Goal: Transaction & Acquisition: Book appointment/travel/reservation

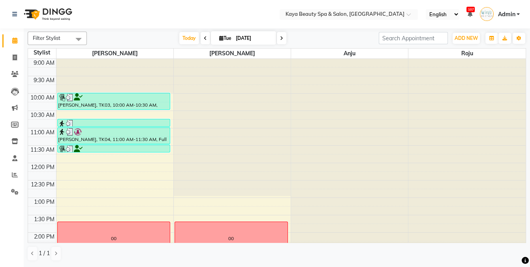
scroll to position [137, 0]
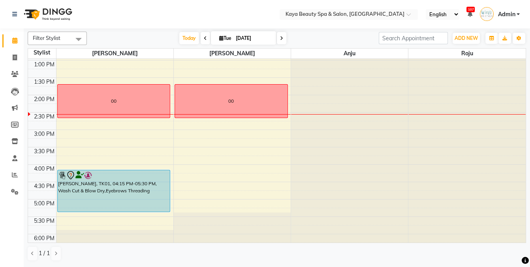
click at [219, 38] on icon at bounding box center [221, 38] width 4 height 5
select select "9"
select select "2025"
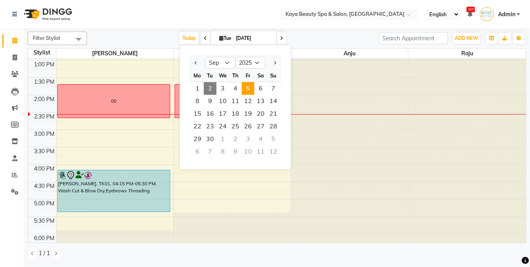
click at [247, 87] on span "5" at bounding box center [248, 88] width 13 height 13
type input "Sep 05, 2025"
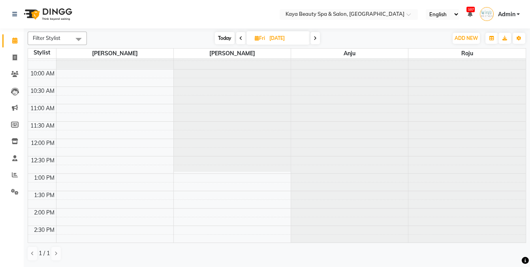
scroll to position [11, 0]
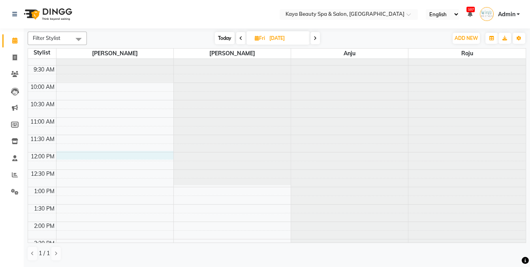
click at [63, 152] on div "9:00 AM 9:30 AM 10:00 AM 10:30 AM 11:00 AM 11:30 AM 12:00 PM 12:30 PM 1:00 PM 1…" at bounding box center [276, 221] width 497 height 347
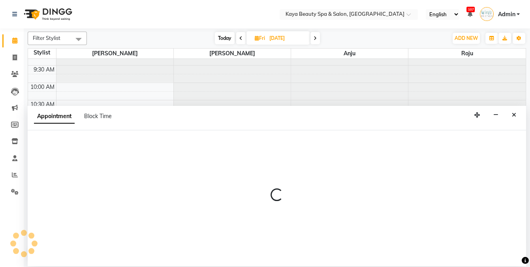
select select "19099"
select select "720"
select select "tentative"
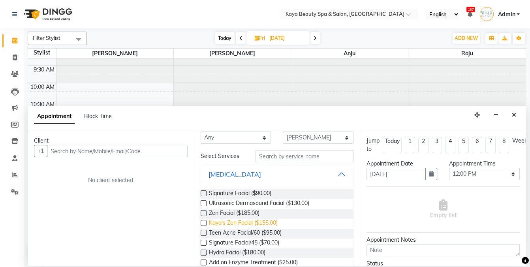
scroll to position [20, 0]
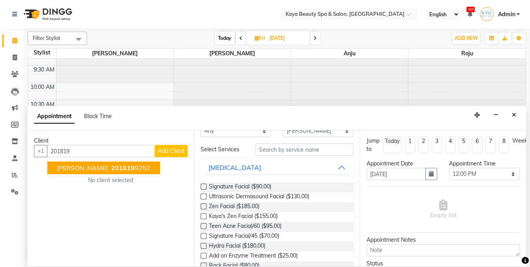
click at [65, 167] on span "Cynthia Devereux" at bounding box center [82, 168] width 51 height 8
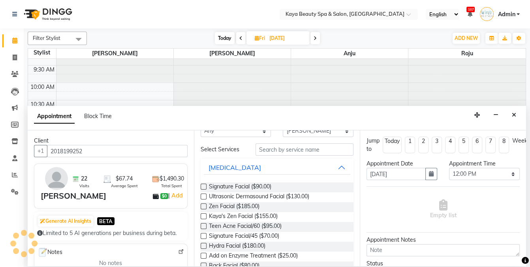
type input "2018199252"
click at [262, 149] on input "text" at bounding box center [304, 149] width 98 height 12
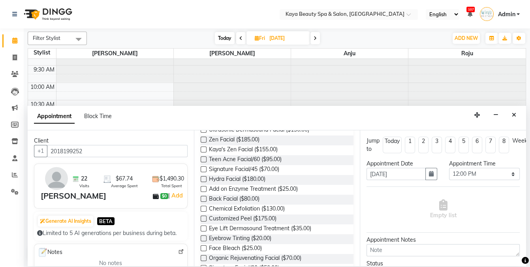
scroll to position [221, 0]
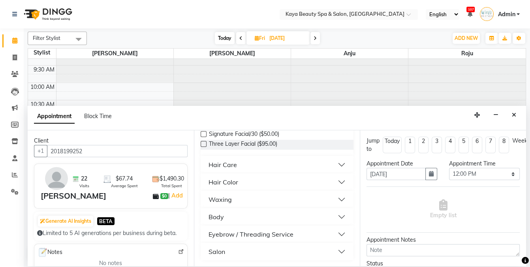
click at [264, 164] on button "Hair Care" at bounding box center [277, 164] width 147 height 14
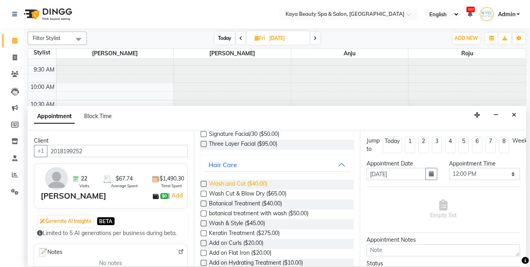
click at [248, 184] on span "Wash and Cut ($40.00)" at bounding box center [238, 185] width 58 height 10
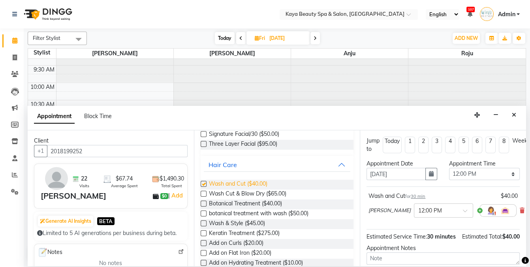
checkbox input "false"
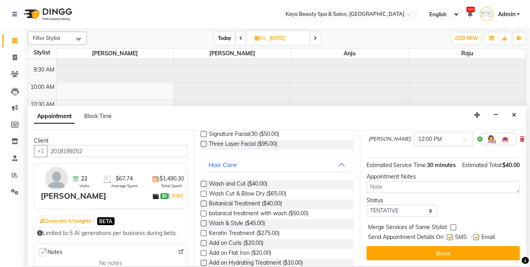
scroll to position [71, 0]
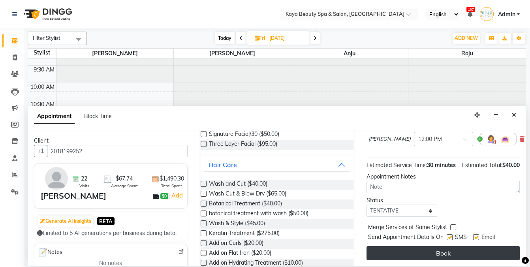
click at [432, 251] on button "Book" at bounding box center [442, 253] width 153 height 14
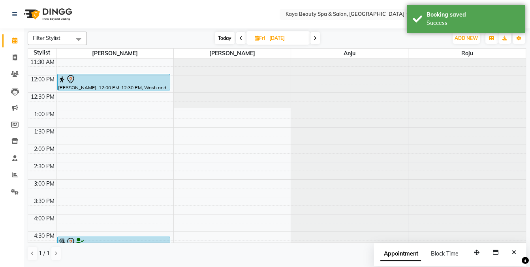
scroll to position [53, 0]
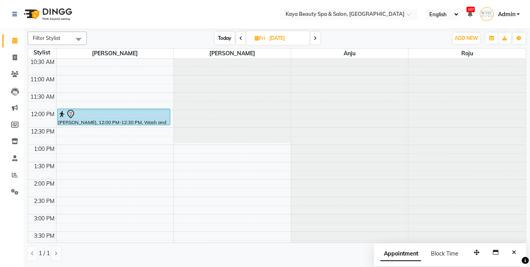
click at [223, 38] on span "Today" at bounding box center [225, 38] width 20 height 12
type input "[DATE]"
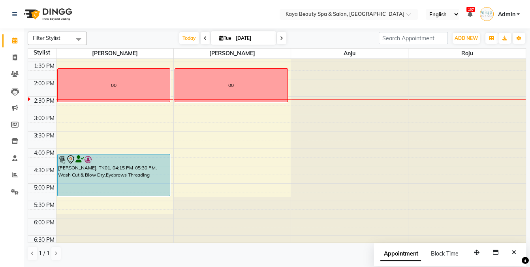
scroll to position [158, 0]
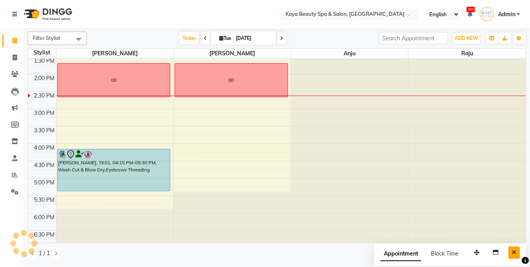
click at [512, 249] on icon "Close" at bounding box center [514, 252] width 4 height 6
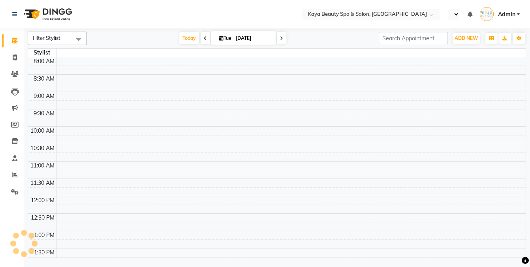
select select "en"
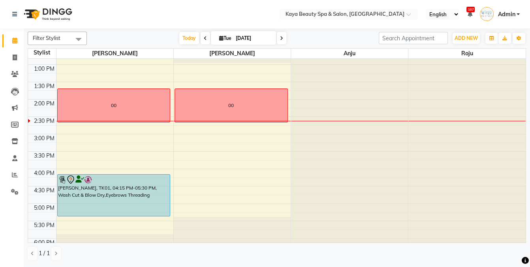
scroll to position [133, 0]
click at [281, 37] on span at bounding box center [281, 38] width 9 height 12
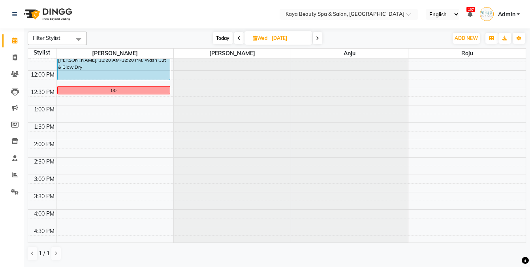
scroll to position [75, 0]
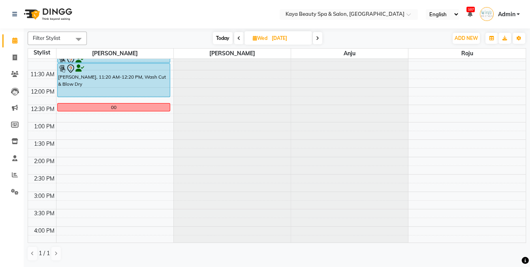
click at [317, 39] on icon at bounding box center [317, 38] width 3 height 5
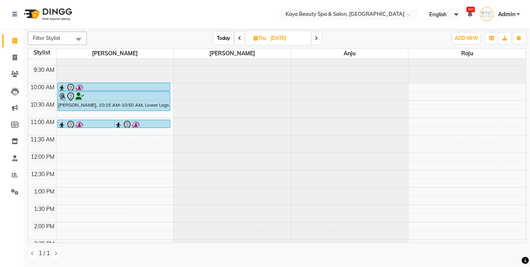
scroll to position [5, 0]
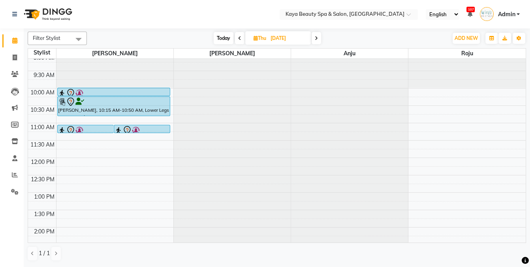
click at [223, 40] on span "Today" at bounding box center [224, 38] width 20 height 12
type input "[DATE]"
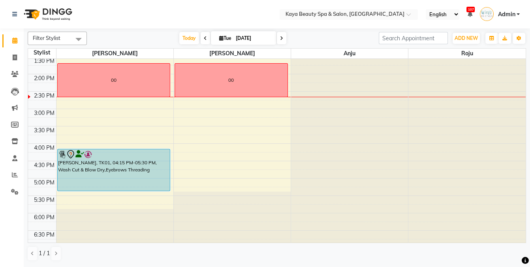
scroll to position [158, 0]
